Goal: Check status: Check status

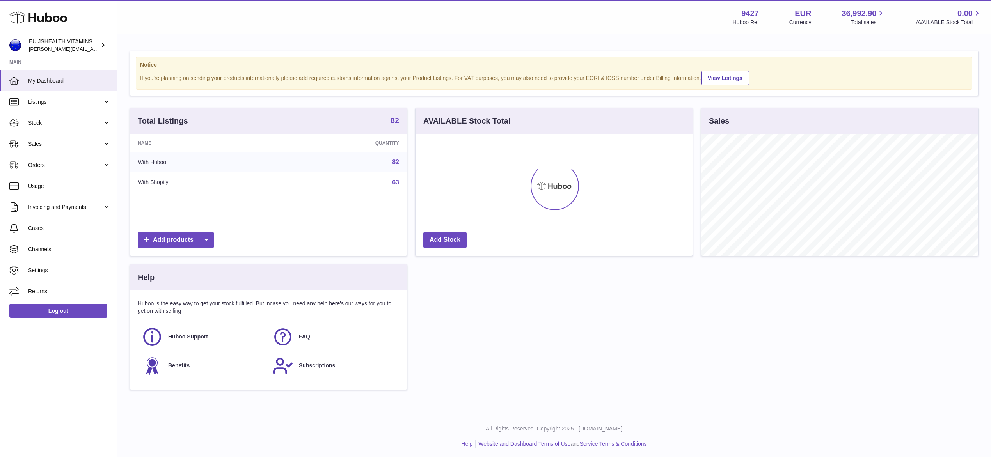
scroll to position [122, 277]
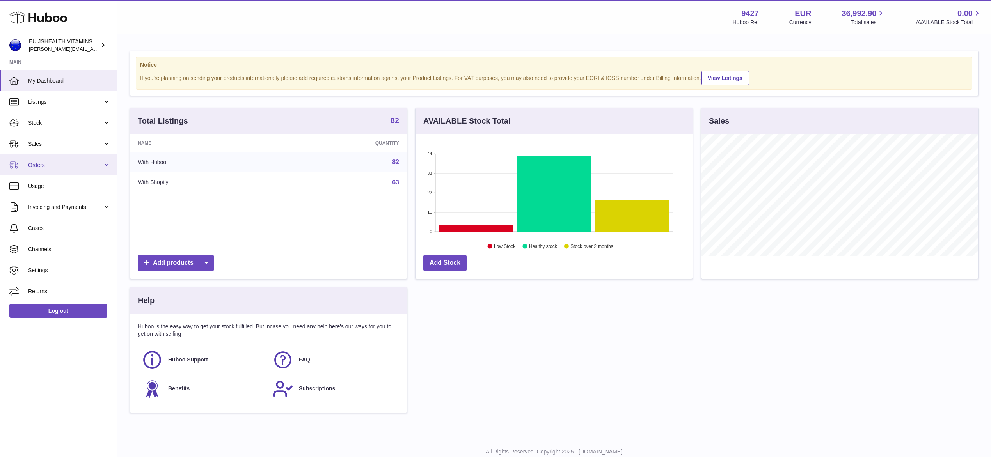
click at [43, 162] on span "Orders" at bounding box center [65, 164] width 75 height 7
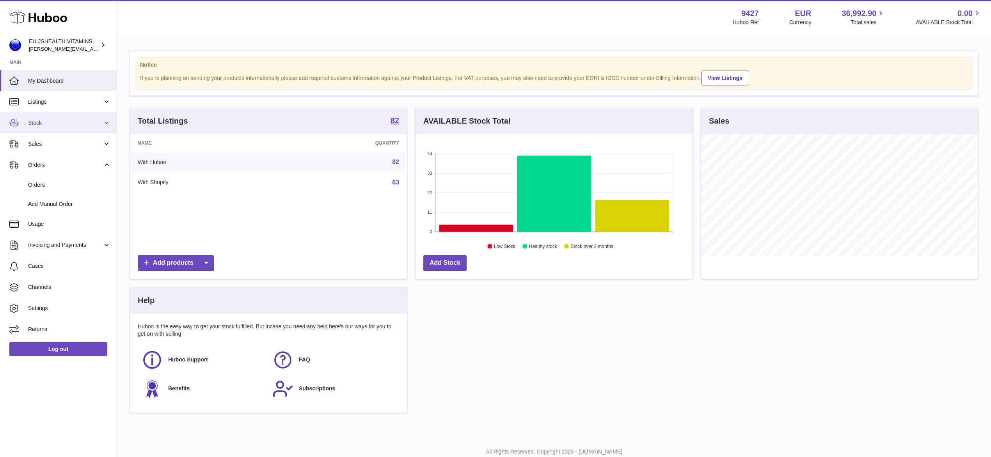
click at [51, 125] on span "Stock" at bounding box center [65, 122] width 75 height 7
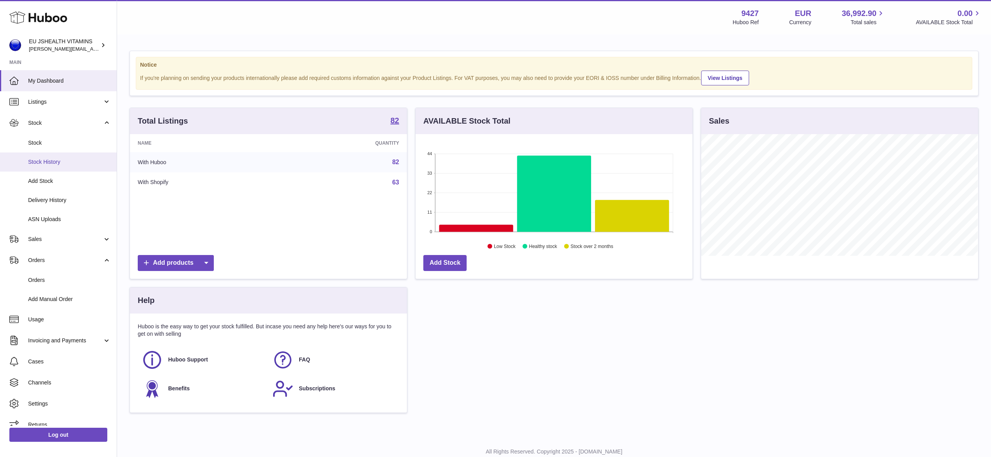
click at [43, 165] on span "Stock History" at bounding box center [69, 161] width 83 height 7
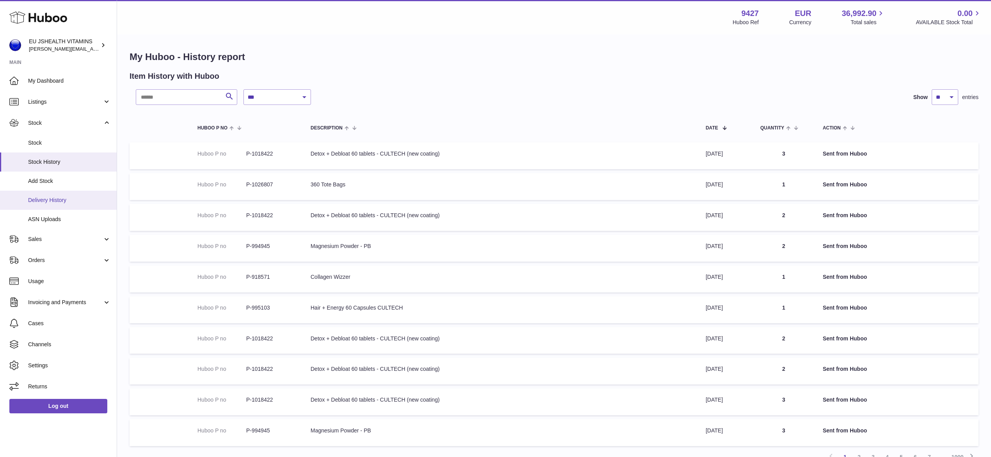
click at [57, 203] on span "Delivery History" at bounding box center [69, 200] width 83 height 7
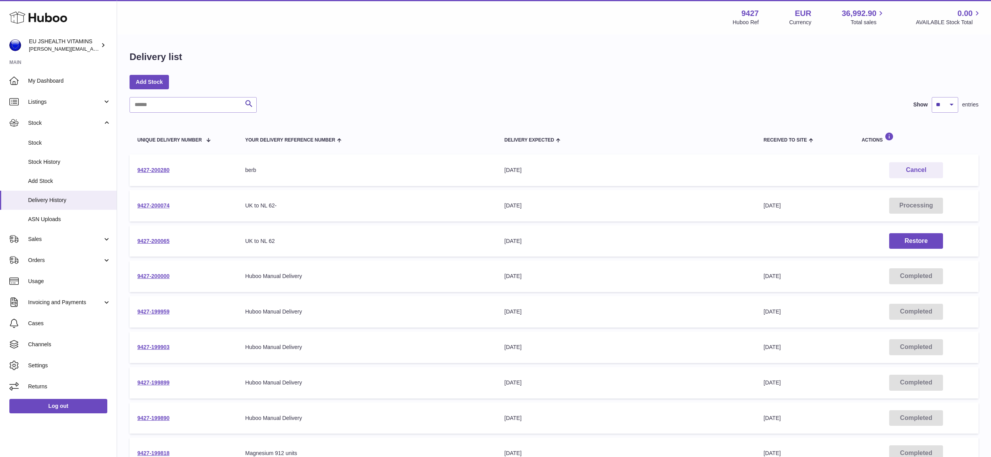
click at [36, 16] on icon at bounding box center [38, 18] width 58 height 16
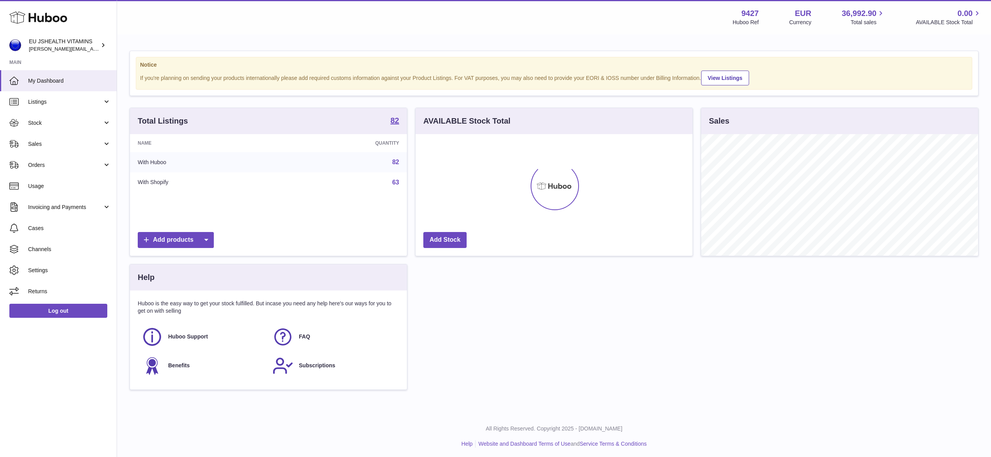
scroll to position [122, 277]
